Goal: Contribute content: Contribute content

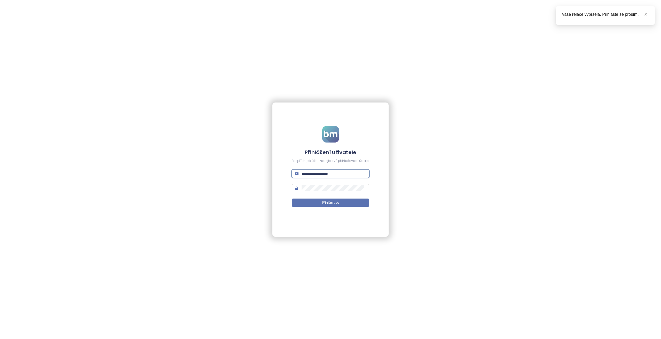
click at [342, 174] on input "**********" at bounding box center [334, 174] width 65 height 6
type input "**********"
click at [292, 199] on button "Přihlásit se" at bounding box center [330, 203] width 77 height 8
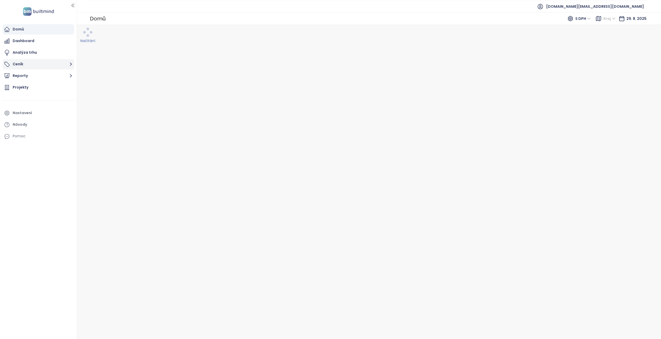
click at [46, 65] on button "Ceník" at bounding box center [39, 64] width 72 height 10
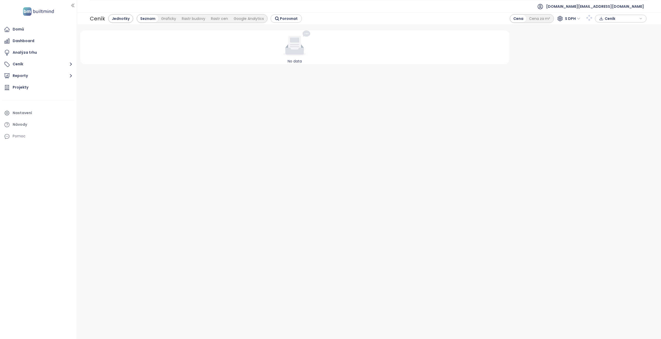
click at [193, 113] on div "No data" at bounding box center [294, 182] width 433 height 308
click at [233, 126] on div "No data" at bounding box center [294, 182] width 433 height 308
click at [42, 62] on button "Ceník" at bounding box center [39, 64] width 72 height 10
click at [72, 88] on div "sa" at bounding box center [38, 89] width 69 height 10
click at [68, 89] on icon "button" at bounding box center [68, 89] width 3 height 1
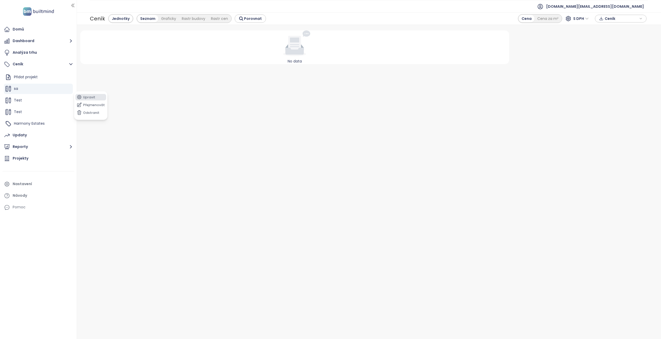
click at [81, 97] on icon "button" at bounding box center [79, 96] width 5 height 5
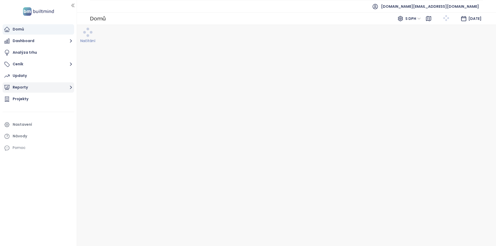
click at [37, 85] on button "Reporty" at bounding box center [39, 87] width 72 height 10
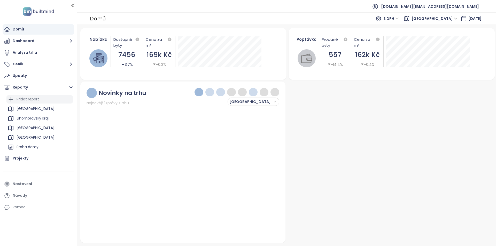
click at [42, 101] on div "Přidat report" at bounding box center [39, 99] width 66 height 8
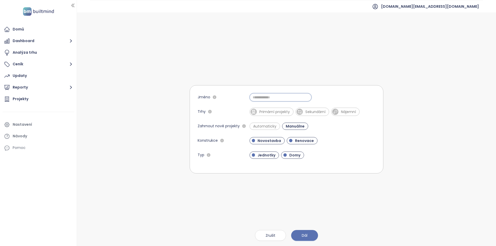
click at [293, 94] on input "Jméno" at bounding box center [280, 97] width 62 height 8
type input "***"
click at [310, 233] on button "Dál" at bounding box center [304, 235] width 27 height 11
click at [272, 112] on span "Primární projekty" at bounding box center [275, 111] width 36 height 5
click at [313, 239] on button "Dál" at bounding box center [304, 235] width 27 height 11
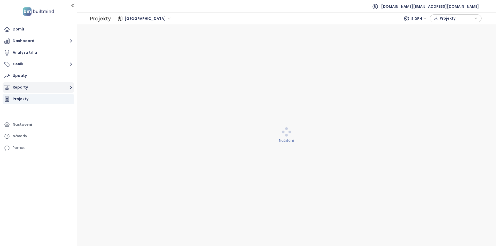
click at [47, 89] on button "Reporty" at bounding box center [39, 87] width 72 height 10
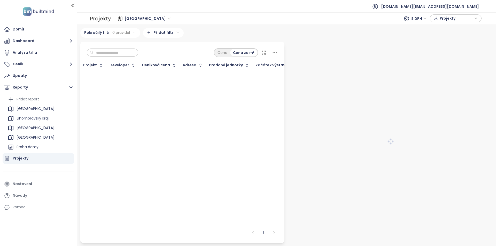
click at [42, 102] on div "Přidat report" at bounding box center [39, 99] width 66 height 8
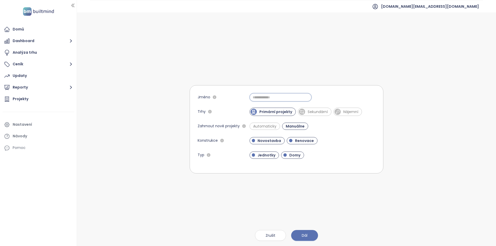
click at [261, 94] on input "Jméno" at bounding box center [280, 97] width 62 height 8
type input "*****"
click at [315, 240] on button "Dál" at bounding box center [304, 235] width 27 height 11
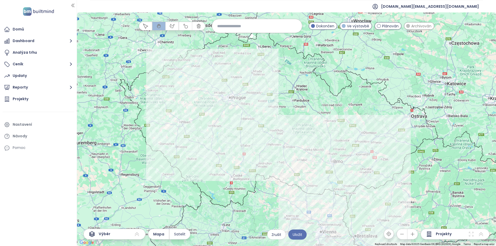
drag, startPoint x: 247, startPoint y: 26, endPoint x: 485, endPoint y: 152, distance: 268.9
click at [247, 26] on input at bounding box center [257, 25] width 80 height 11
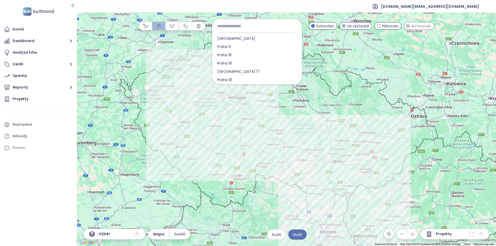
click at [135, 53] on div at bounding box center [286, 129] width 419 height 234
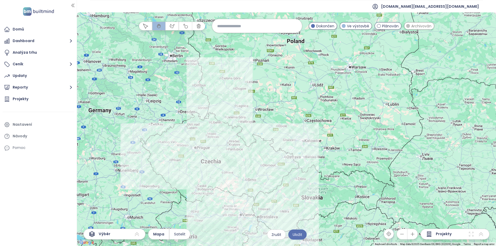
drag, startPoint x: 407, startPoint y: 177, endPoint x: 320, endPoint y: 165, distance: 87.7
click at [320, 165] on div at bounding box center [286, 129] width 419 height 234
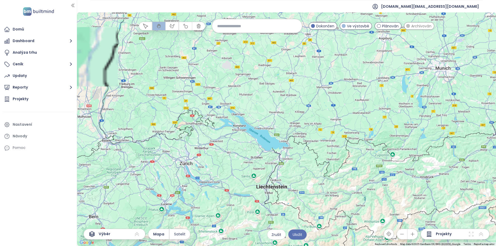
drag, startPoint x: 246, startPoint y: 147, endPoint x: 442, endPoint y: 130, distance: 196.6
click at [442, 130] on div at bounding box center [286, 129] width 419 height 234
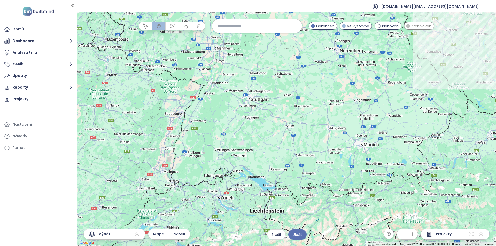
drag, startPoint x: 311, startPoint y: 124, endPoint x: 302, endPoint y: 164, distance: 41.2
click at [302, 164] on div at bounding box center [286, 129] width 419 height 234
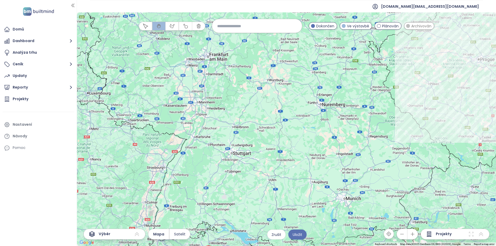
drag, startPoint x: 303, startPoint y: 124, endPoint x: 286, endPoint y: 178, distance: 57.3
click at [286, 178] on div at bounding box center [286, 129] width 419 height 234
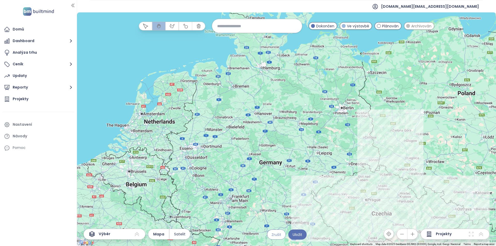
drag, startPoint x: 287, startPoint y: 147, endPoint x: 271, endPoint y: 229, distance: 84.1
click at [271, 229] on div "← Move left → Move right ↑ Move up ↓ Move down + Zoom in - Zoom out Home Jump l…" at bounding box center [286, 129] width 419 height 234
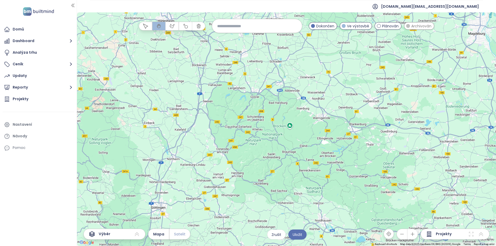
click at [180, 235] on span "Satelit" at bounding box center [179, 234] width 11 height 6
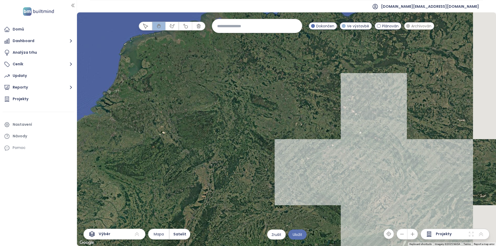
drag, startPoint x: 337, startPoint y: 175, endPoint x: 300, endPoint y: 91, distance: 92.2
click at [300, 91] on div at bounding box center [286, 129] width 419 height 234
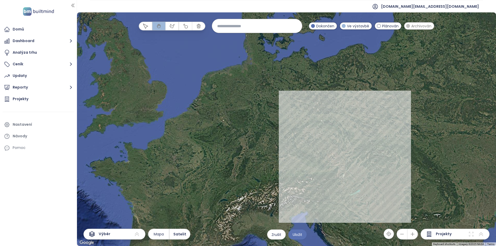
drag, startPoint x: 233, startPoint y: 145, endPoint x: 304, endPoint y: 120, distance: 75.8
click at [304, 120] on div at bounding box center [286, 129] width 419 height 234
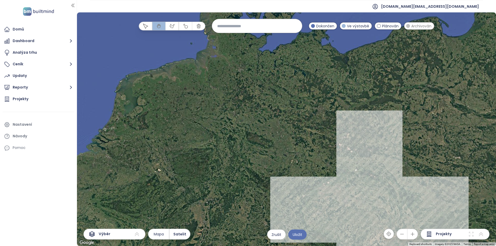
drag, startPoint x: 246, startPoint y: 96, endPoint x: 199, endPoint y: 164, distance: 82.4
click at [199, 164] on div at bounding box center [286, 129] width 419 height 234
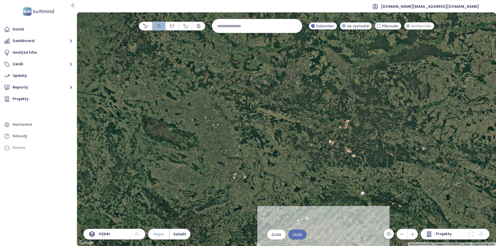
click at [164, 234] on span "Mapa" at bounding box center [159, 234] width 10 height 6
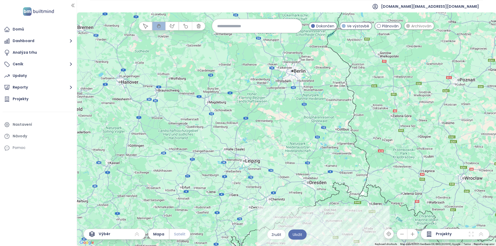
click at [184, 233] on span "Satelit" at bounding box center [179, 234] width 11 height 6
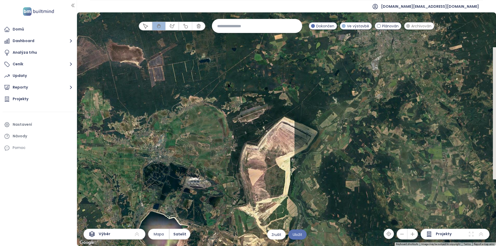
drag, startPoint x: 331, startPoint y: 72, endPoint x: 308, endPoint y: 145, distance: 77.2
click at [308, 145] on div at bounding box center [286, 129] width 419 height 234
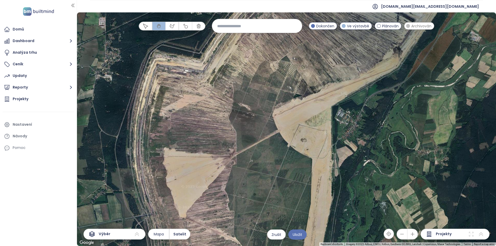
drag, startPoint x: 264, startPoint y: 167, endPoint x: 341, endPoint y: 67, distance: 126.4
click at [341, 67] on div at bounding box center [286, 129] width 419 height 234
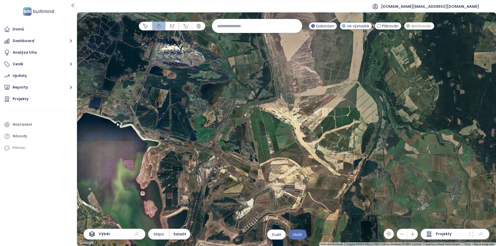
drag, startPoint x: 242, startPoint y: 197, endPoint x: 304, endPoint y: 62, distance: 148.8
click at [304, 62] on div at bounding box center [286, 129] width 419 height 234
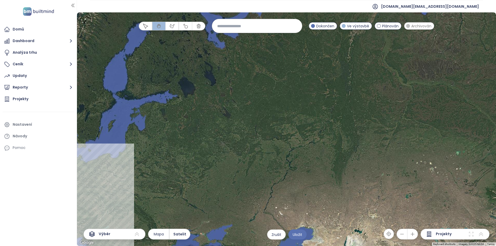
drag, startPoint x: 390, startPoint y: 85, endPoint x: 186, endPoint y: 180, distance: 225.0
click at [186, 180] on div at bounding box center [286, 129] width 419 height 234
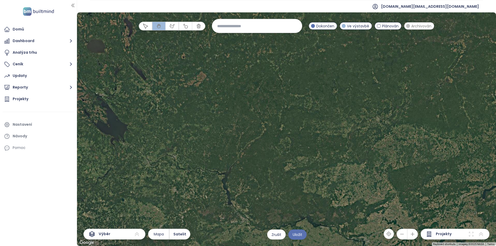
drag, startPoint x: 225, startPoint y: 144, endPoint x: 448, endPoint y: 94, distance: 228.4
click at [448, 94] on div at bounding box center [286, 129] width 419 height 234
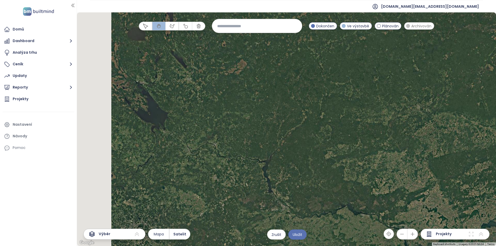
drag, startPoint x: 252, startPoint y: 148, endPoint x: 437, endPoint y: 88, distance: 194.1
click at [437, 88] on div at bounding box center [286, 129] width 419 height 234
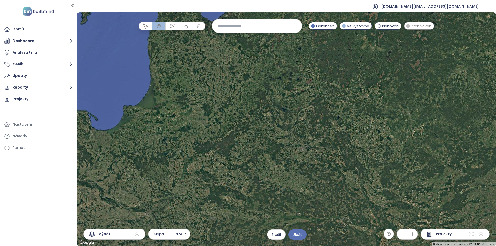
drag, startPoint x: 261, startPoint y: 148, endPoint x: 421, endPoint y: 75, distance: 175.1
click at [421, 75] on div at bounding box center [286, 129] width 419 height 234
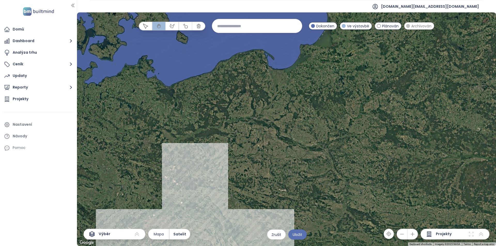
drag, startPoint x: 242, startPoint y: 137, endPoint x: 389, endPoint y: 90, distance: 154.6
click at [389, 90] on div at bounding box center [286, 129] width 419 height 234
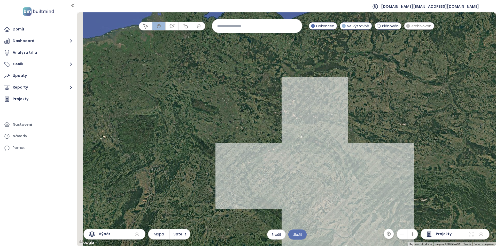
drag, startPoint x: 217, startPoint y: 157, endPoint x: 382, endPoint y: 72, distance: 186.0
click at [382, 72] on div at bounding box center [286, 129] width 419 height 234
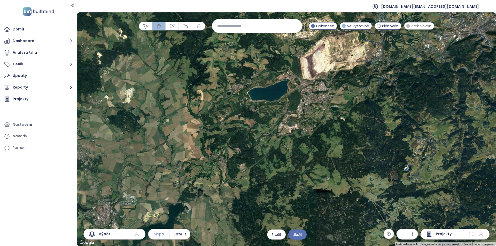
click at [163, 235] on span "Mapa" at bounding box center [159, 234] width 10 height 6
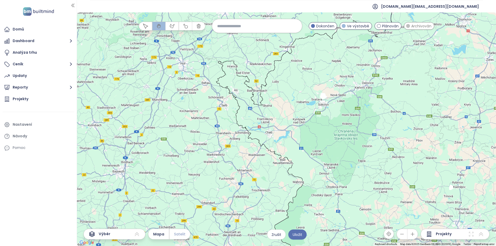
click at [178, 235] on span "Satelit" at bounding box center [179, 234] width 11 height 6
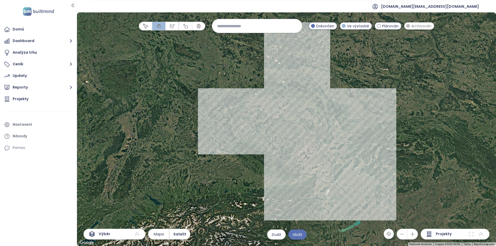
drag, startPoint x: 319, startPoint y: 126, endPoint x: 247, endPoint y: 118, distance: 72.5
click at [247, 118] on div at bounding box center [286, 129] width 419 height 234
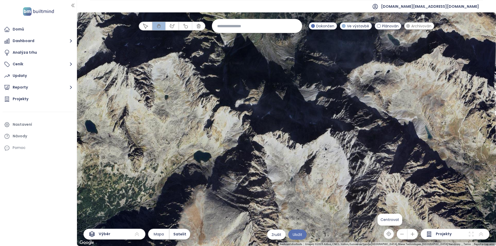
drag, startPoint x: 180, startPoint y: 171, endPoint x: 393, endPoint y: 232, distance: 221.4
click at [393, 232] on div "← Move left → Move right ↑ Move up ↓ Move down + Zoom in - Zoom out Home Jump l…" at bounding box center [286, 129] width 419 height 234
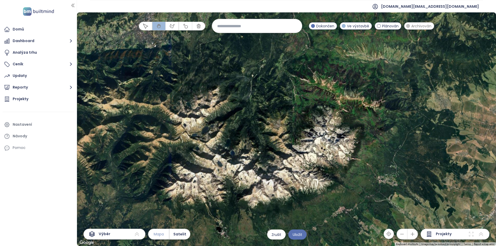
click at [155, 236] on span "Mapa" at bounding box center [159, 234] width 10 height 6
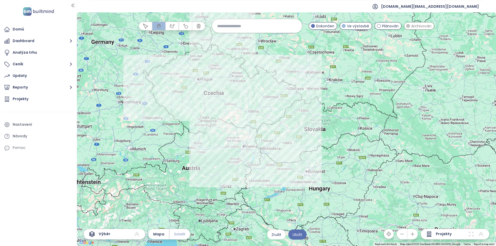
click at [178, 233] on span "Satelit" at bounding box center [179, 234] width 11 height 6
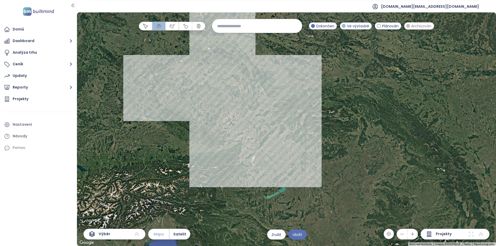
click at [163, 235] on span "Mapa" at bounding box center [159, 234] width 10 height 6
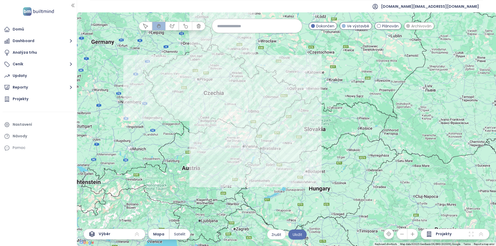
click at [363, 29] on div "Ve výstavbě" at bounding box center [355, 25] width 33 height 7
click at [472, 233] on icon at bounding box center [471, 234] width 5 height 5
click at [484, 234] on div "Projekty" at bounding box center [454, 234] width 69 height 11
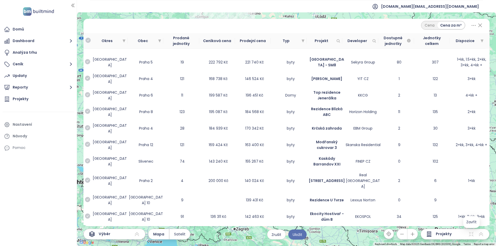
click at [480, 25] on icon at bounding box center [479, 25] width 3 height 3
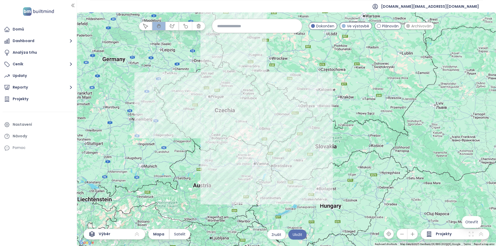
drag, startPoint x: 310, startPoint y: 118, endPoint x: 321, endPoint y: 135, distance: 20.7
click at [321, 135] on div at bounding box center [286, 129] width 419 height 234
